Goal: Task Accomplishment & Management: Use online tool/utility

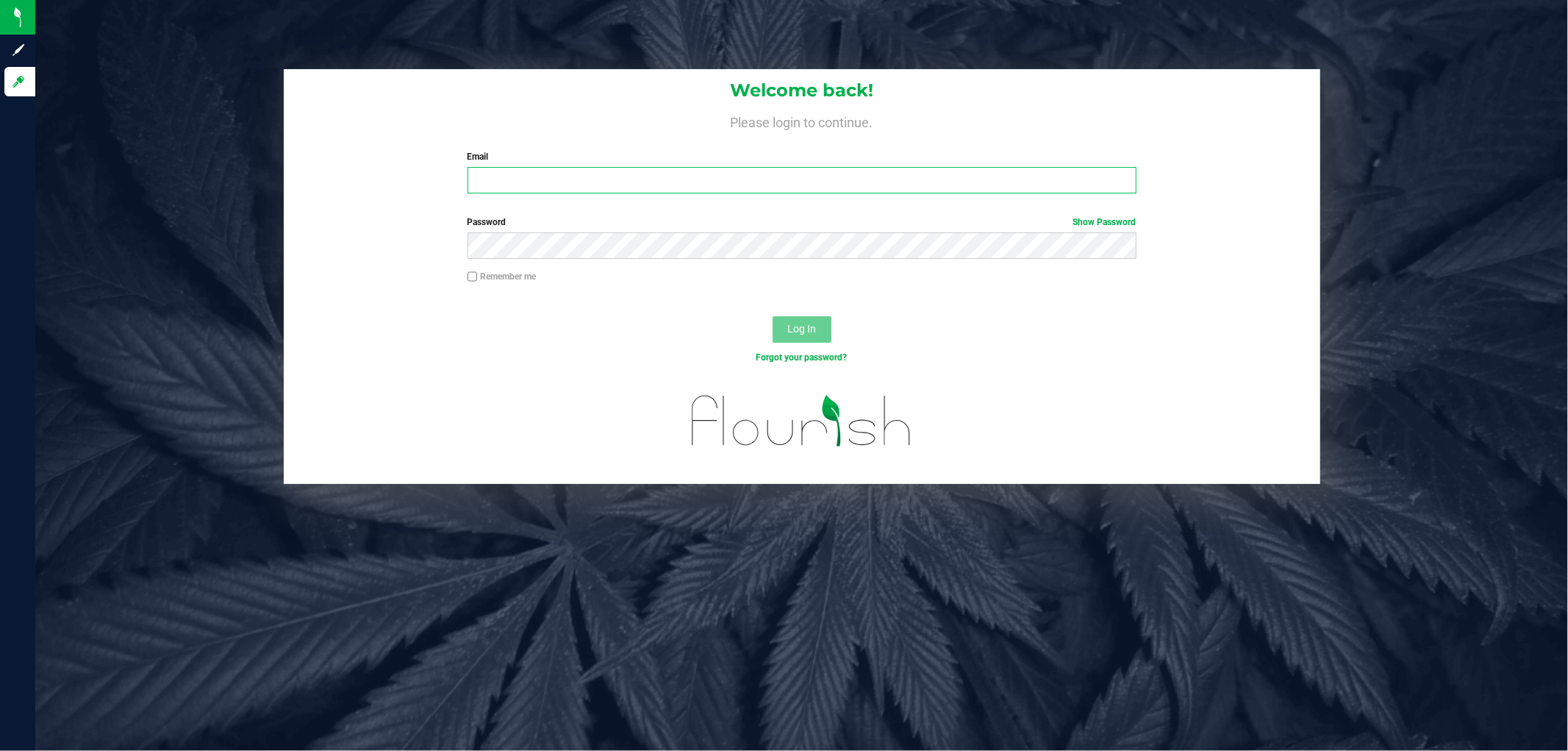
type input "[EMAIL_ADDRESS][DOMAIN_NAME]"
click at [769, 328] on div "Log In" at bounding box center [801, 335] width 1036 height 49
